Goal: Information Seeking & Learning: Learn about a topic

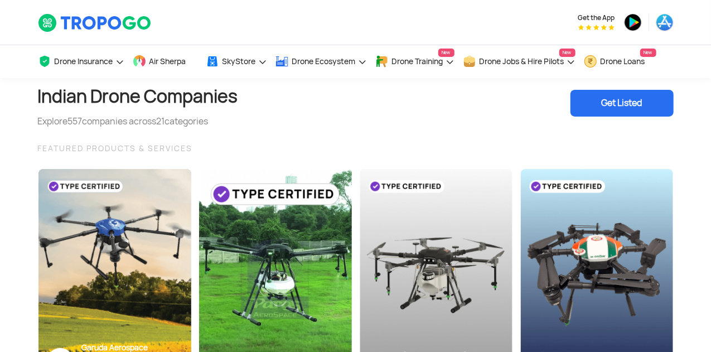
click at [156, 93] on h1 "Indian Drone Companies" at bounding box center [138, 96] width 200 height 37
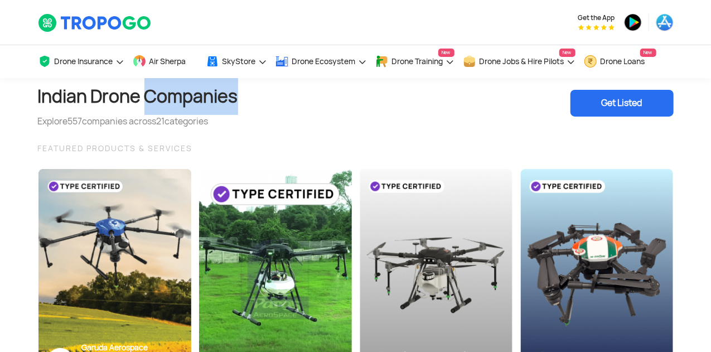
click at [156, 93] on h1 "Indian Drone Companies" at bounding box center [138, 96] width 200 height 37
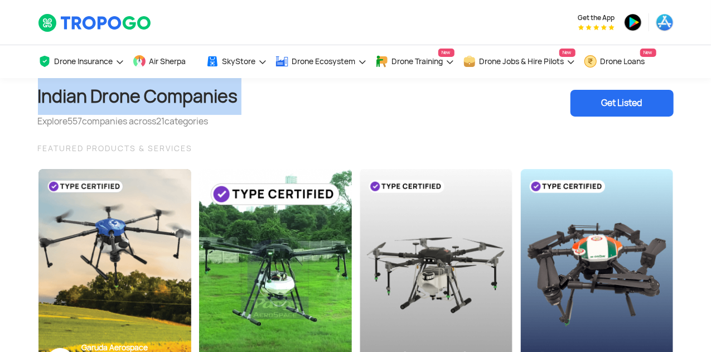
click at [156, 93] on h1 "Indian Drone Companies" at bounding box center [138, 96] width 200 height 37
copy h1 "Indian Drone Companies"
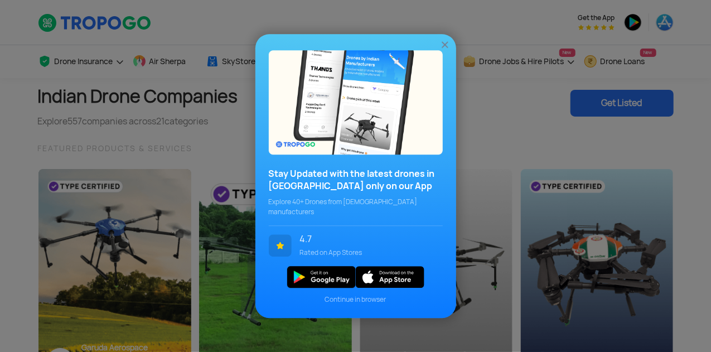
drag, startPoint x: 178, startPoint y: 105, endPoint x: 190, endPoint y: 106, distance: 11.7
click at [190, 106] on div "Stay Updated with the latest drones in [GEOGRAPHIC_DATA] only on our App Explor…" at bounding box center [355, 176] width 711 height 352
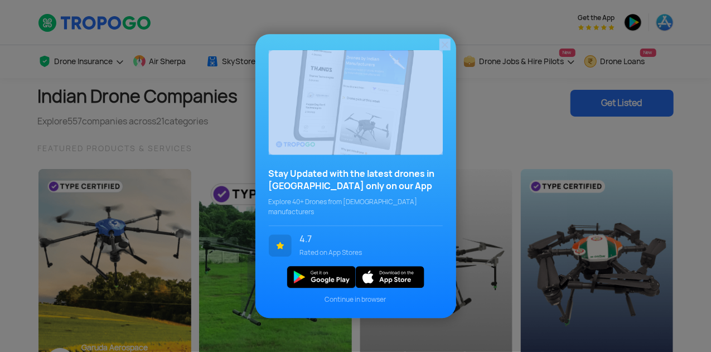
click at [190, 106] on div "Stay Updated with the latest drones in [GEOGRAPHIC_DATA] only on our App Explor…" at bounding box center [355, 176] width 711 height 352
click at [444, 50] on img at bounding box center [444, 44] width 11 height 11
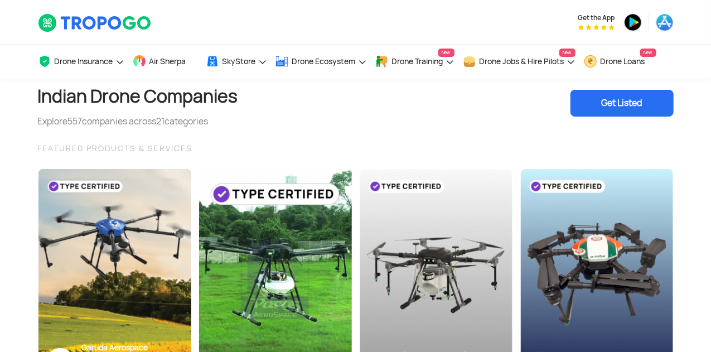
click at [195, 98] on h1 "Indian Drone Companies" at bounding box center [138, 96] width 200 height 37
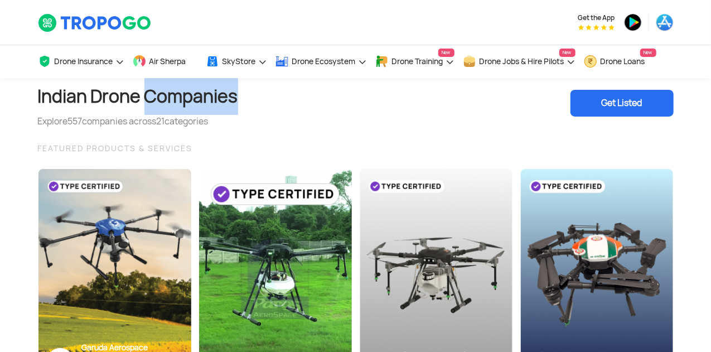
click at [195, 98] on h1 "Indian Drone Companies" at bounding box center [138, 96] width 200 height 37
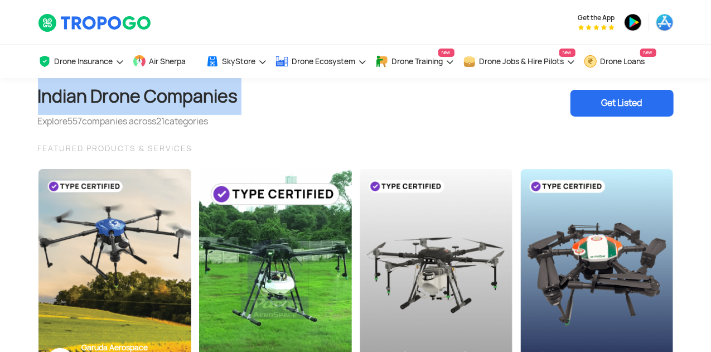
click at [195, 98] on h1 "Indian Drone Companies" at bounding box center [138, 96] width 200 height 37
copy h1 "Indian Drone Companies"
